Goal: Task Accomplishment & Management: Use online tool/utility

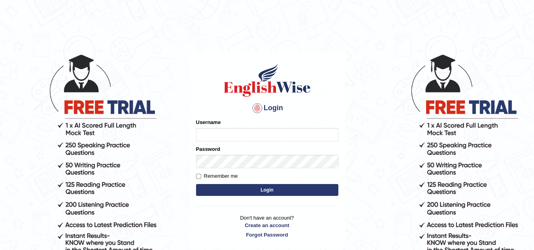
click at [254, 134] on input "Username" at bounding box center [267, 134] width 142 height 13
type input "Mikelbaniya"
click at [197, 175] on input "Remember me" at bounding box center [198, 176] width 5 height 5
checkbox input "true"
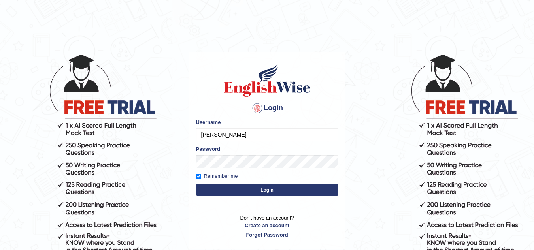
click at [259, 189] on button "Login" at bounding box center [267, 190] width 142 height 12
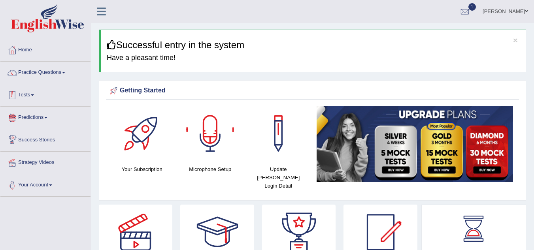
click at [43, 96] on link "Tests" at bounding box center [45, 94] width 90 height 20
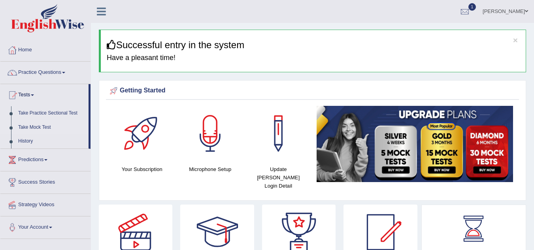
click at [30, 125] on link "Take Mock Test" at bounding box center [52, 128] width 74 height 14
